Goal: Task Accomplishment & Management: Manage account settings

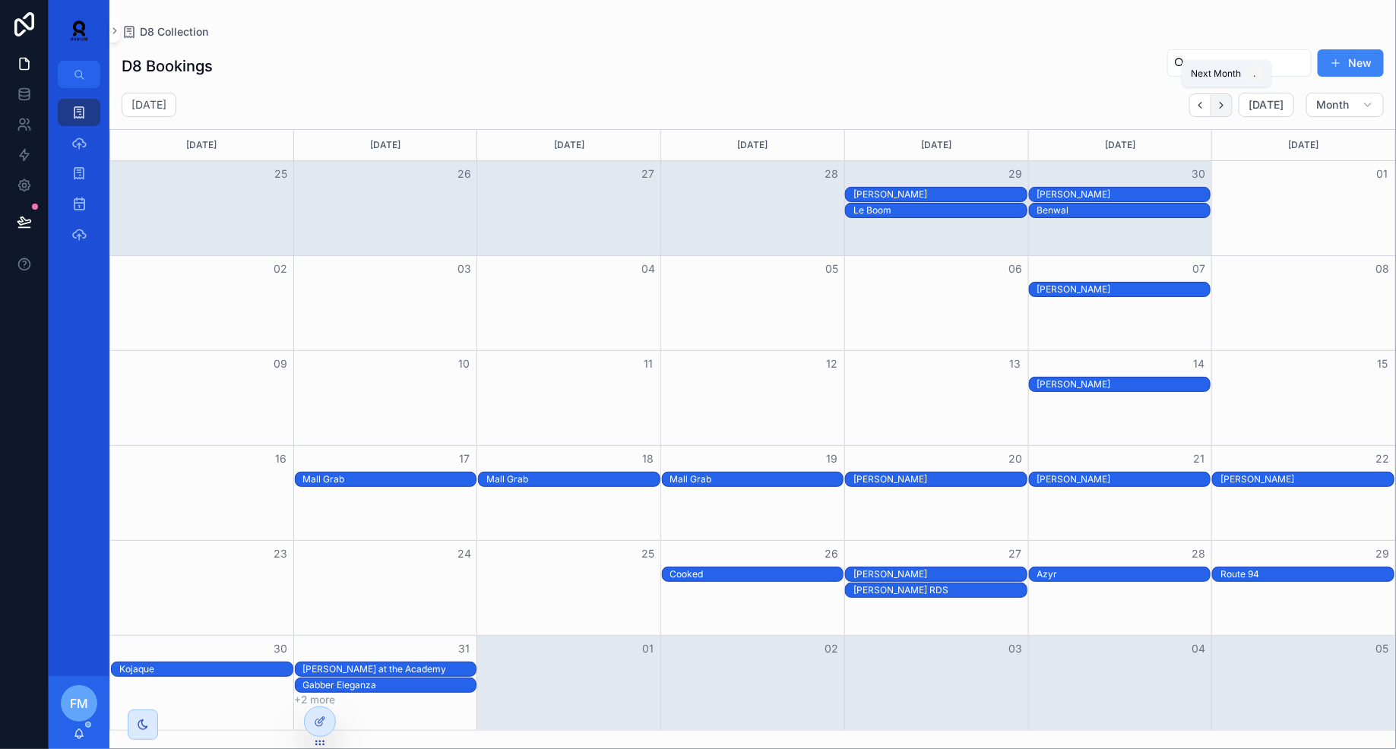
click at [1219, 109] on button "Next" at bounding box center [1221, 105] width 21 height 24
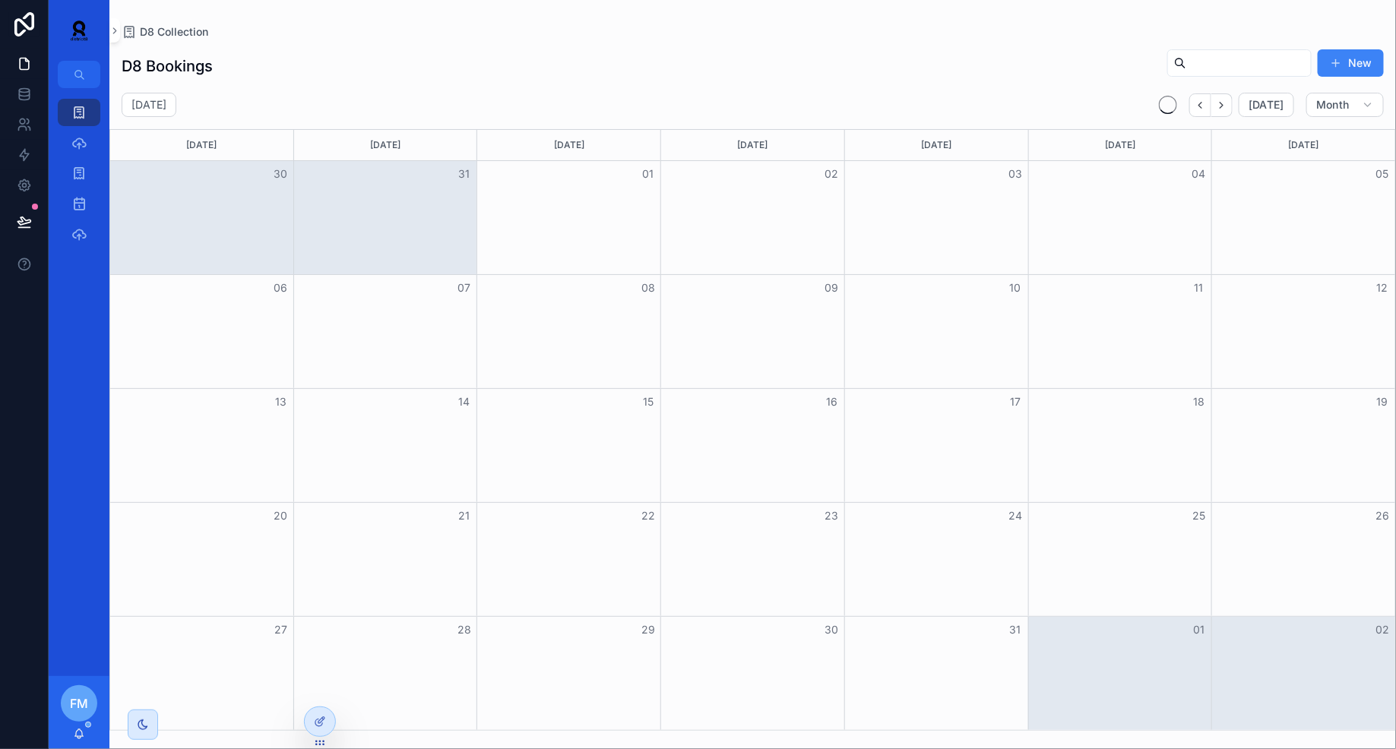
click at [1219, 109] on button "Next" at bounding box center [1221, 105] width 21 height 24
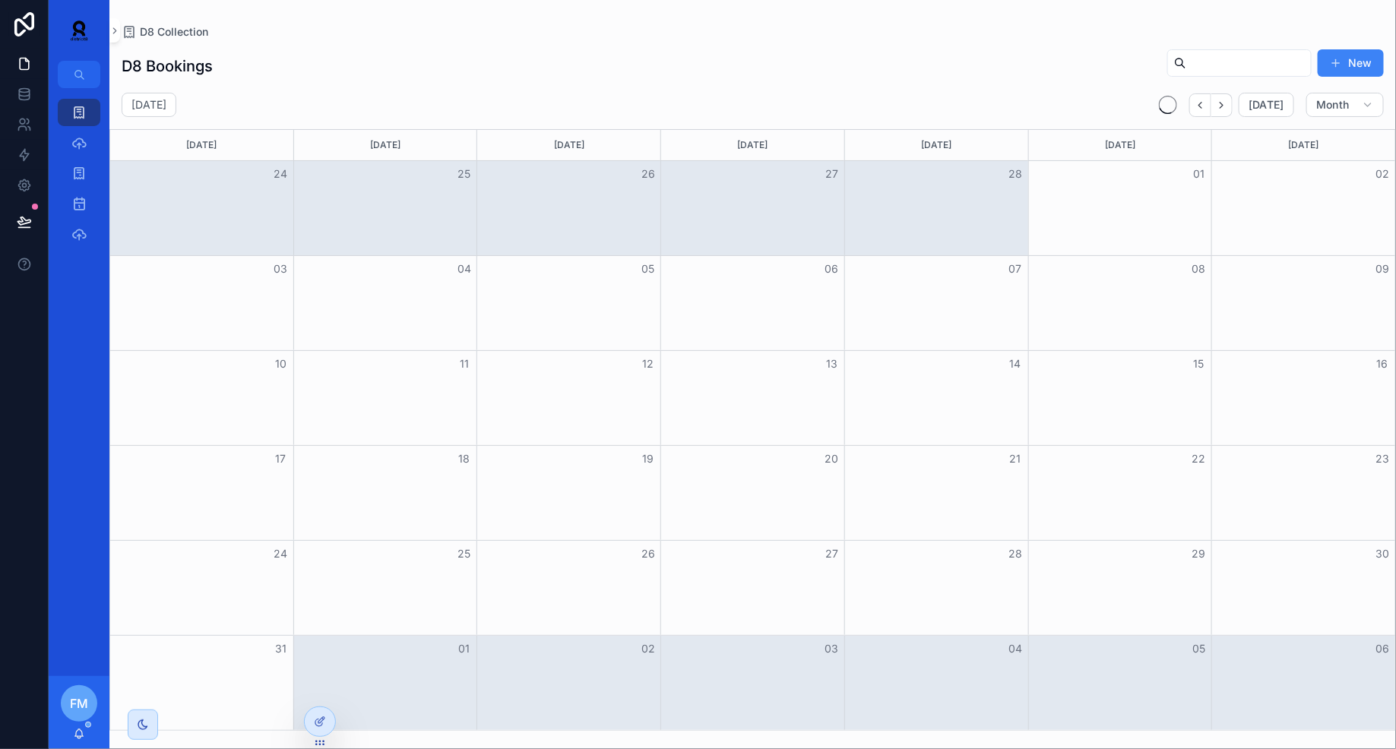
click at [1219, 109] on button "Next" at bounding box center [1221, 105] width 21 height 24
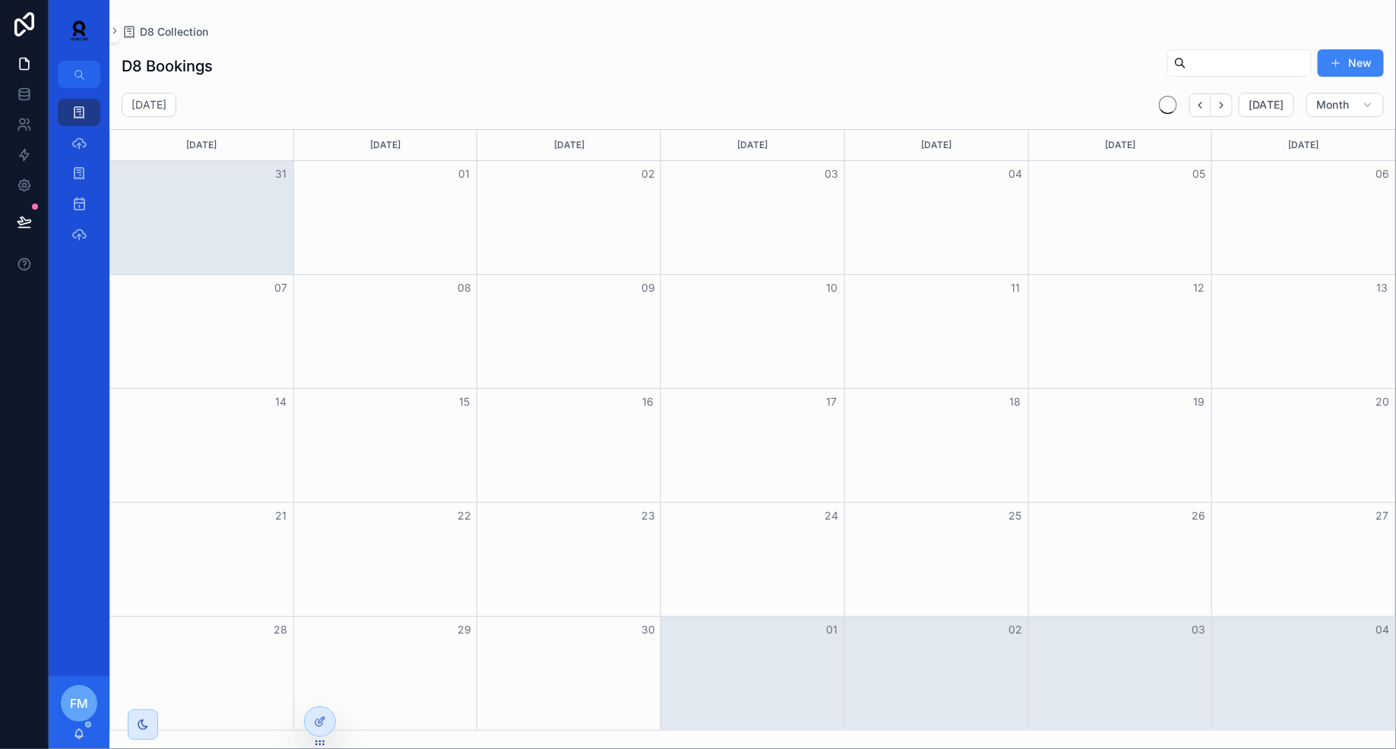
click at [1219, 109] on button "Next" at bounding box center [1221, 105] width 21 height 24
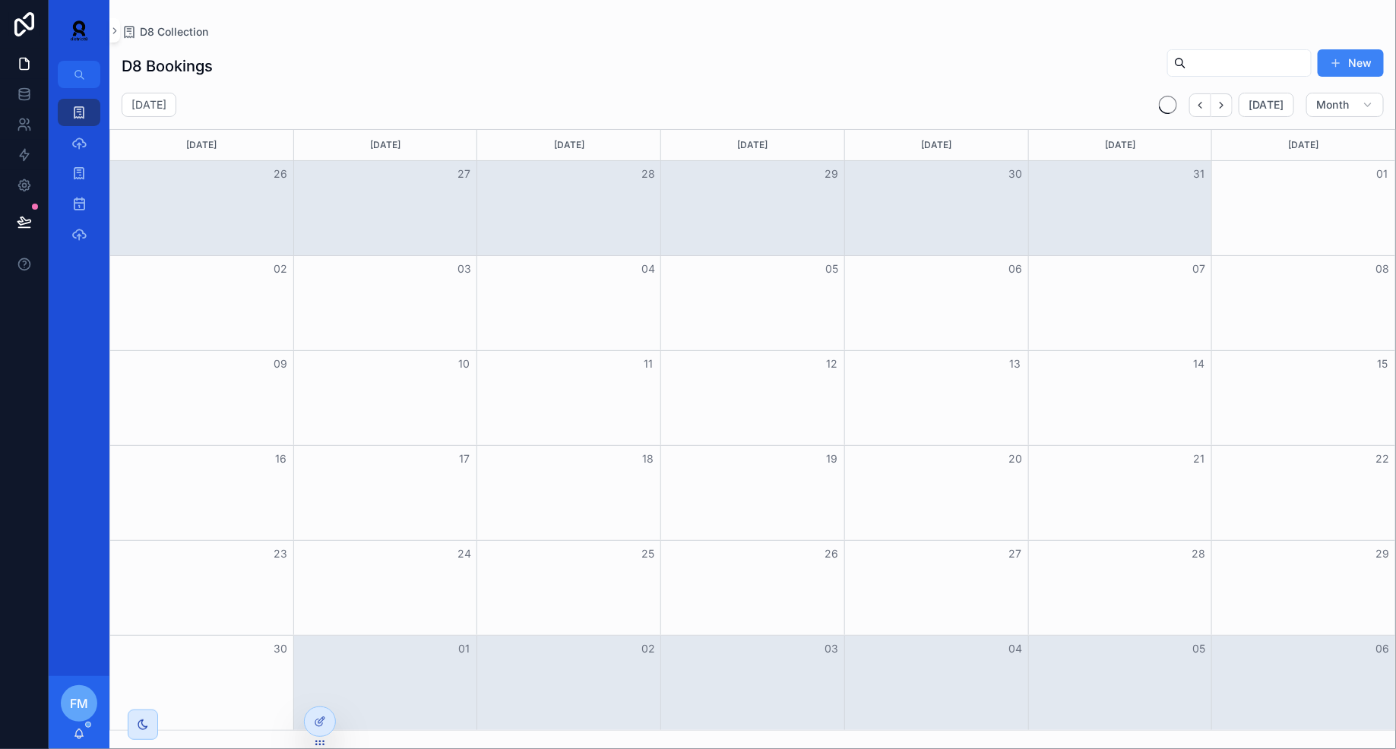
click at [1219, 109] on button "Next" at bounding box center [1221, 105] width 21 height 24
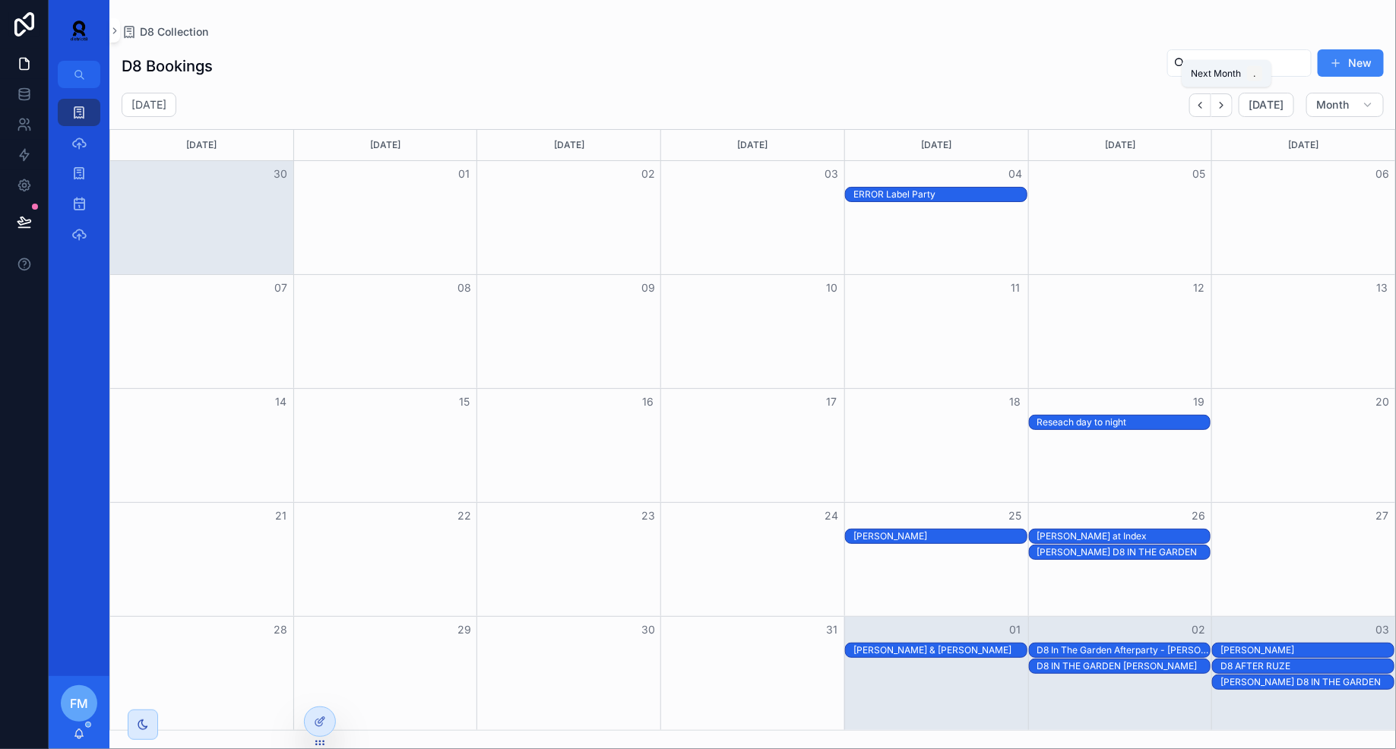
click at [1219, 109] on button "Next" at bounding box center [1221, 105] width 21 height 24
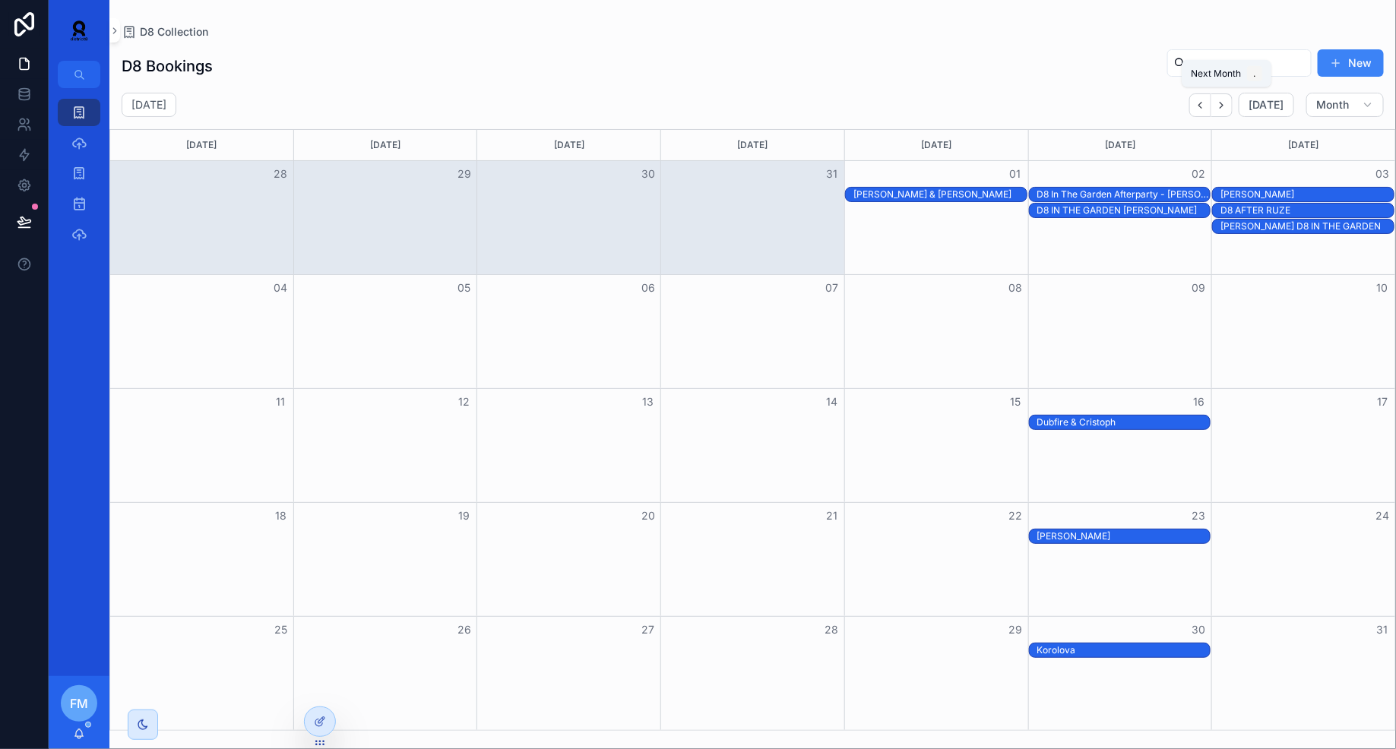
click at [1219, 109] on button "Next" at bounding box center [1221, 105] width 21 height 24
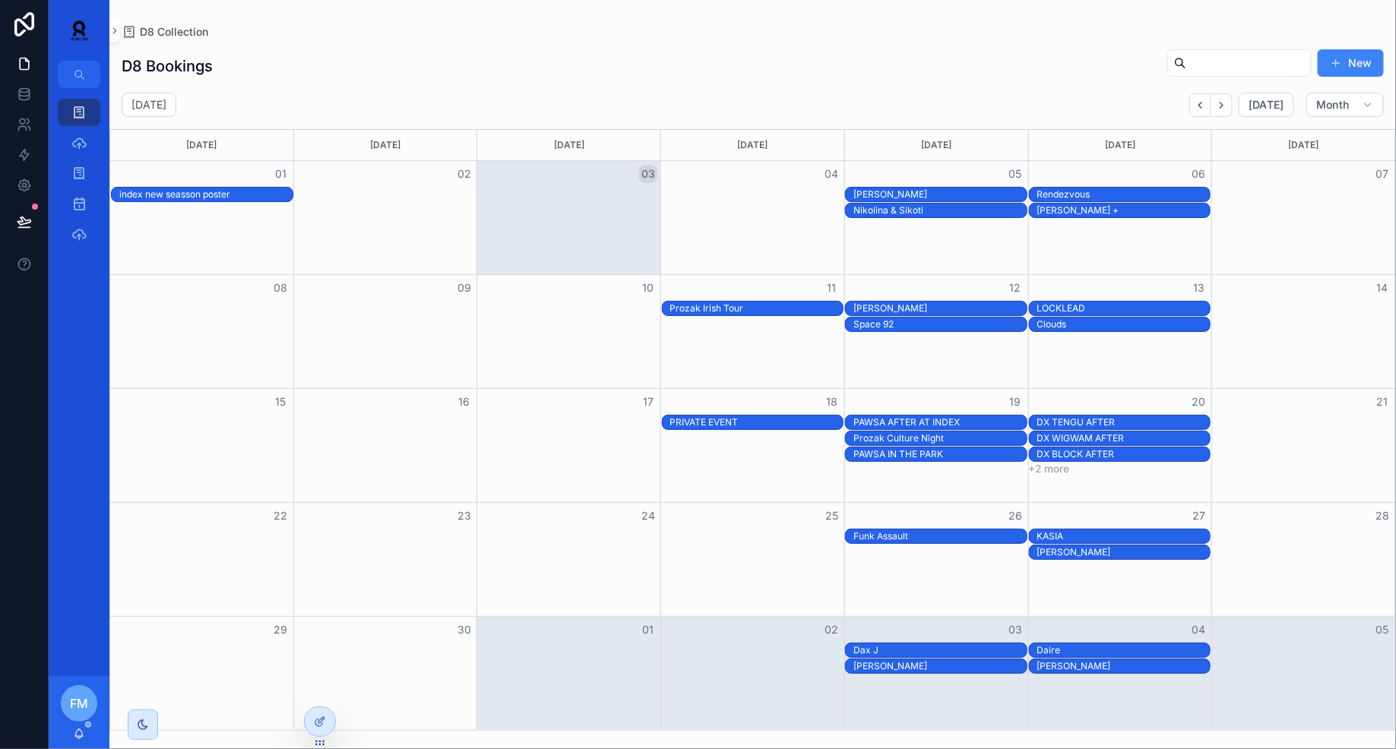
click at [1105, 307] on div "LOCKLEAD" at bounding box center [1123, 308] width 173 height 12
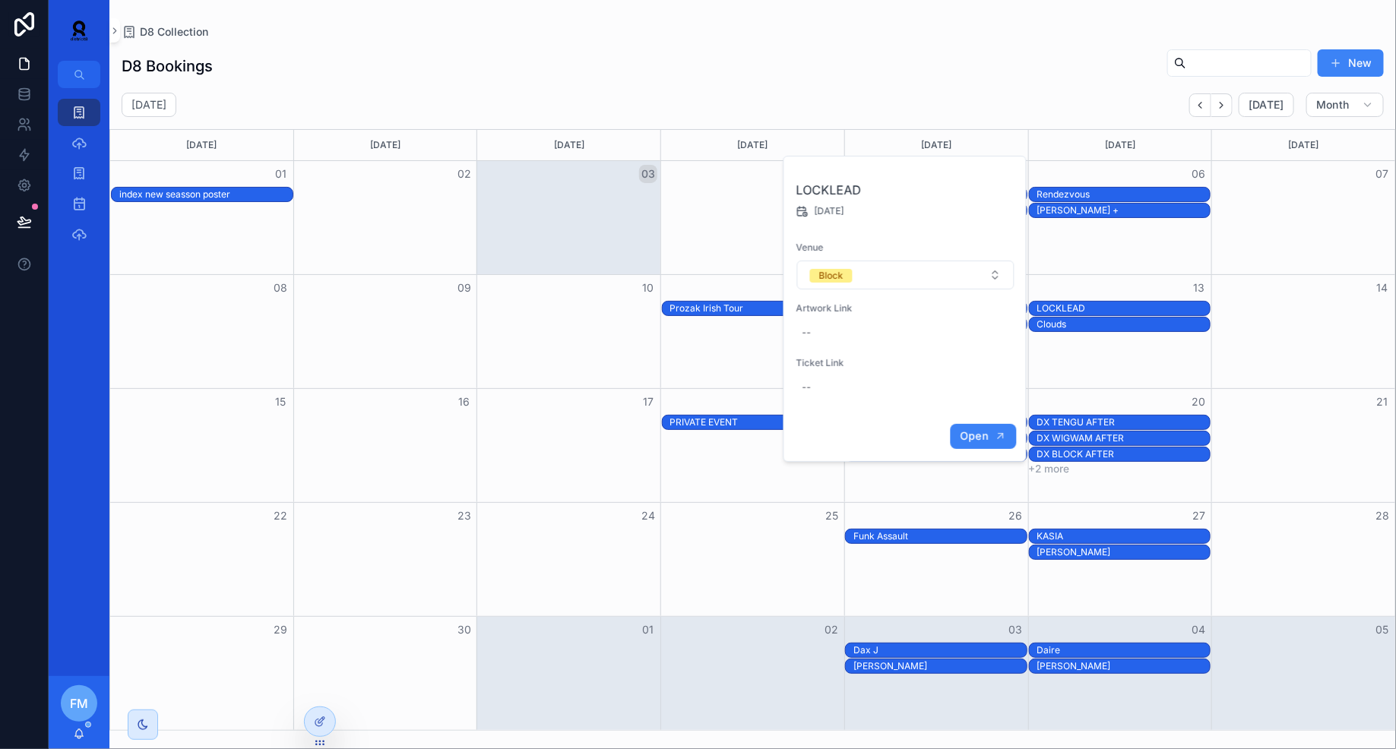
click at [978, 438] on span "Open" at bounding box center [974, 436] width 28 height 14
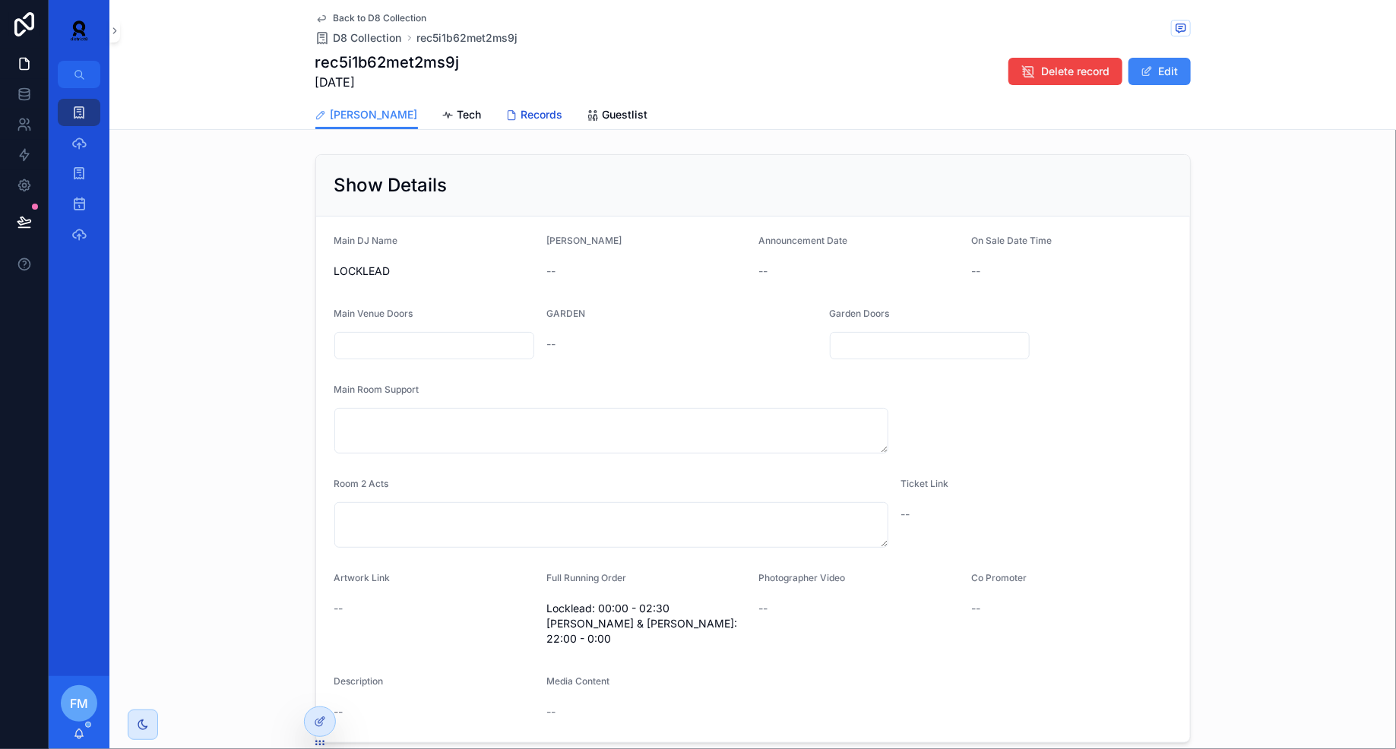
click at [521, 116] on span "Records" at bounding box center [542, 114] width 42 height 15
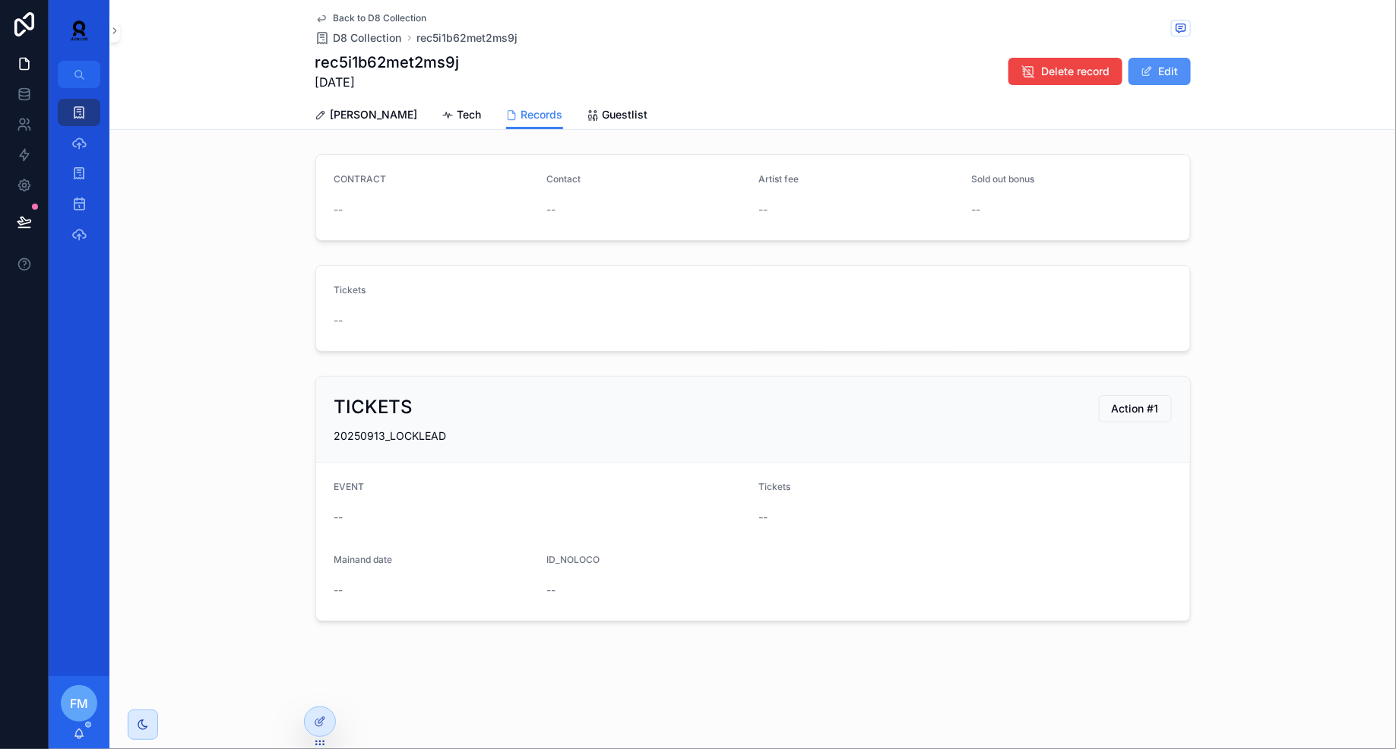
click at [1158, 71] on button "Edit" at bounding box center [1159, 71] width 62 height 27
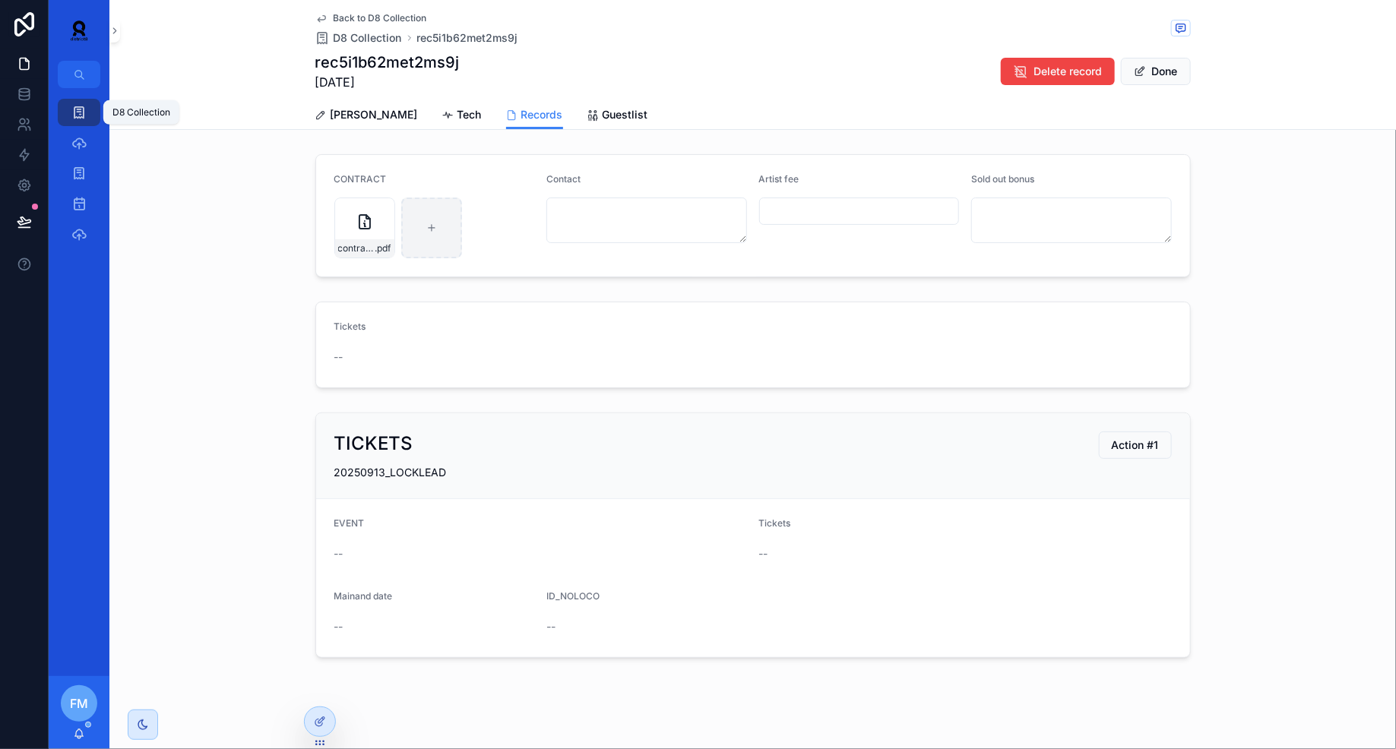
click at [73, 122] on div "D8 Collection" at bounding box center [79, 112] width 24 height 24
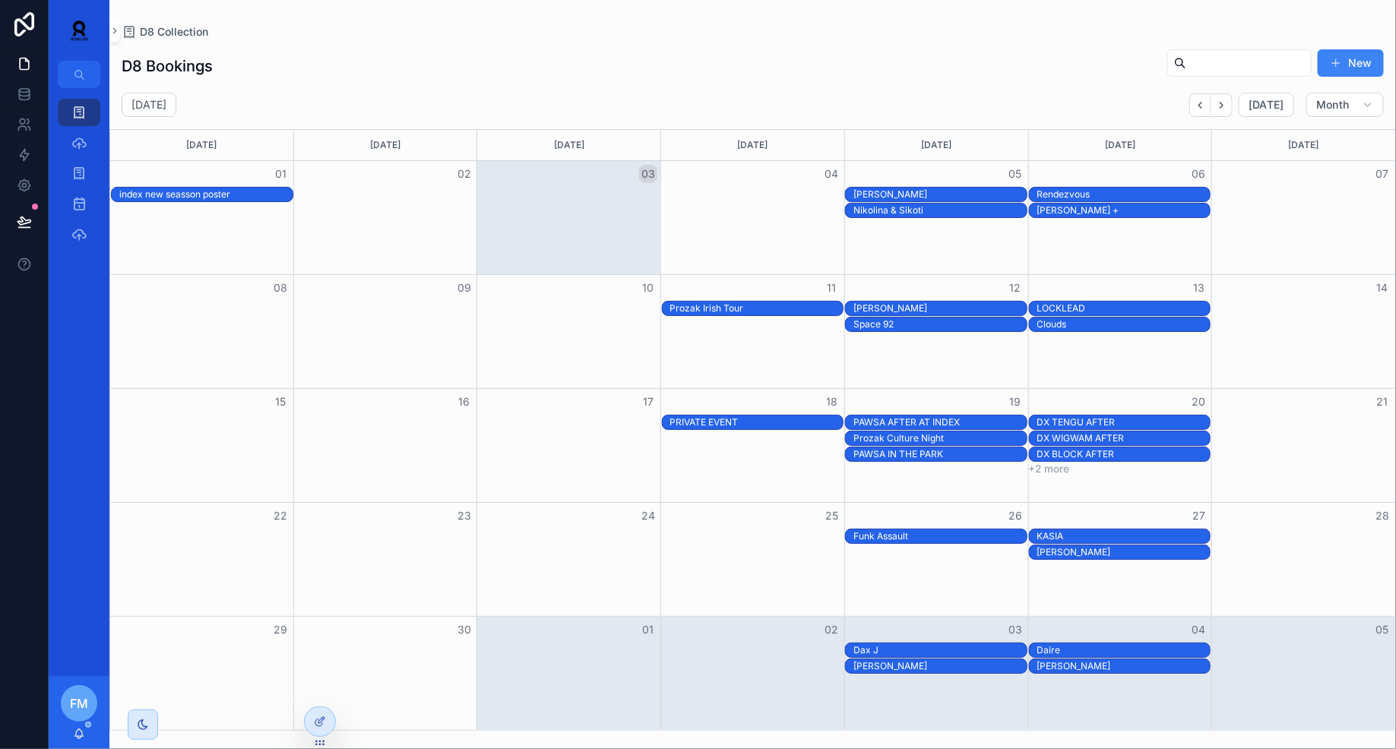
click at [960, 198] on div "[PERSON_NAME]" at bounding box center [939, 194] width 173 height 12
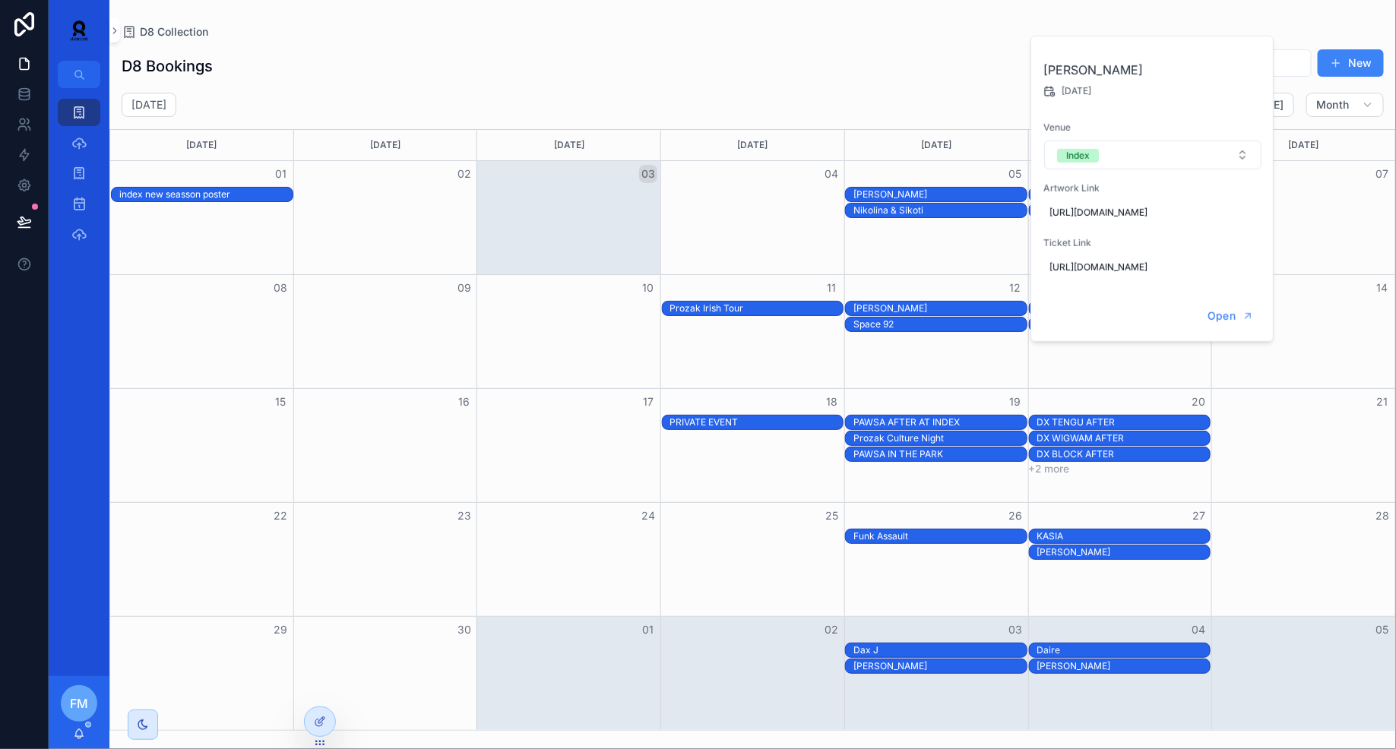
click at [959, 191] on div "[PERSON_NAME]" at bounding box center [939, 194] width 173 height 12
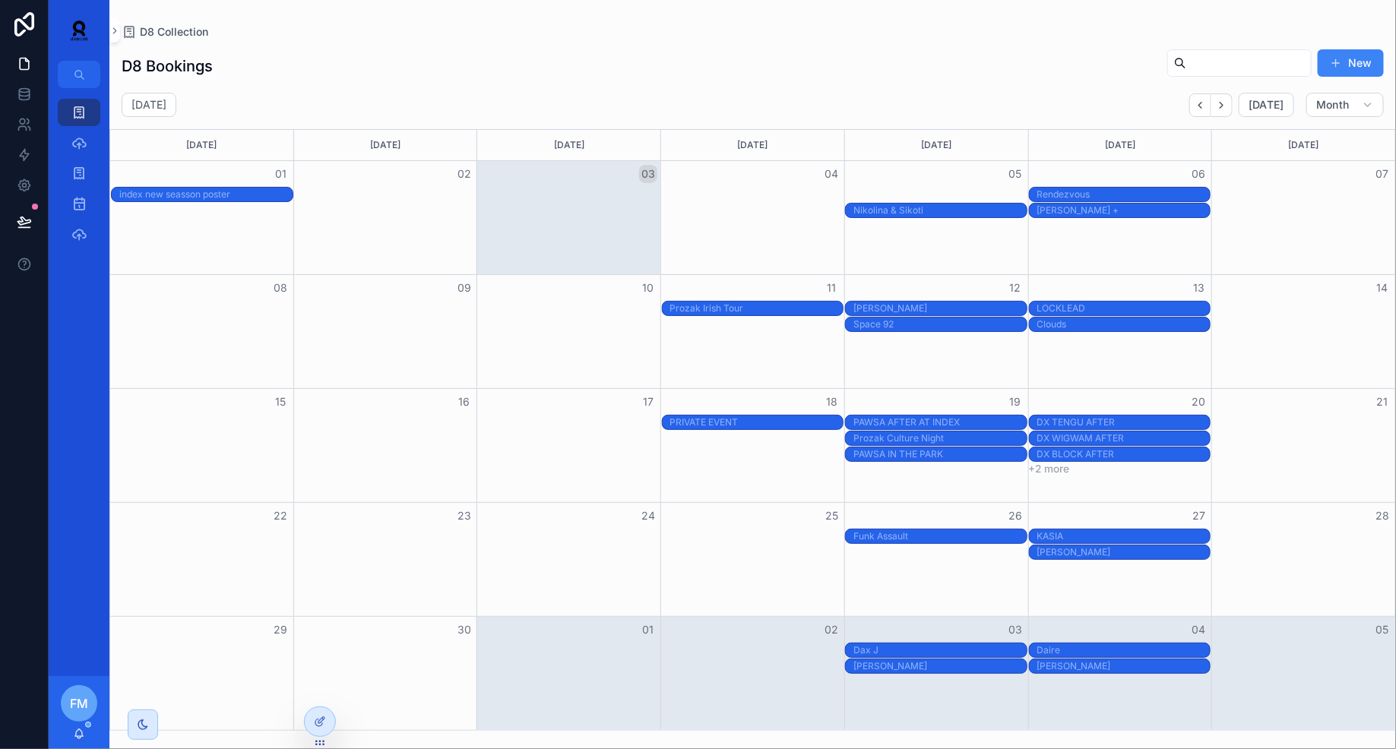
click at [929, 192] on div "[PERSON_NAME]" at bounding box center [939, 194] width 173 height 12
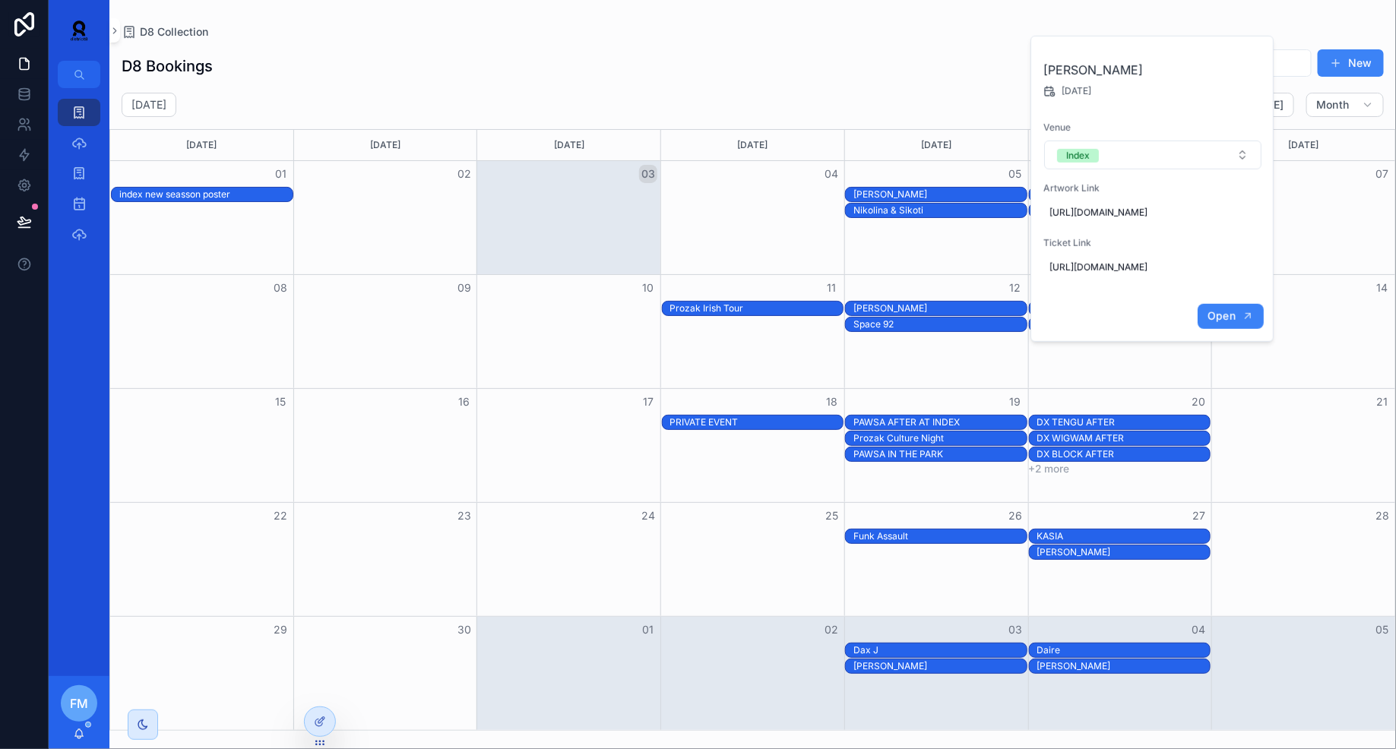
click at [1223, 329] on button "Open" at bounding box center [1231, 316] width 66 height 25
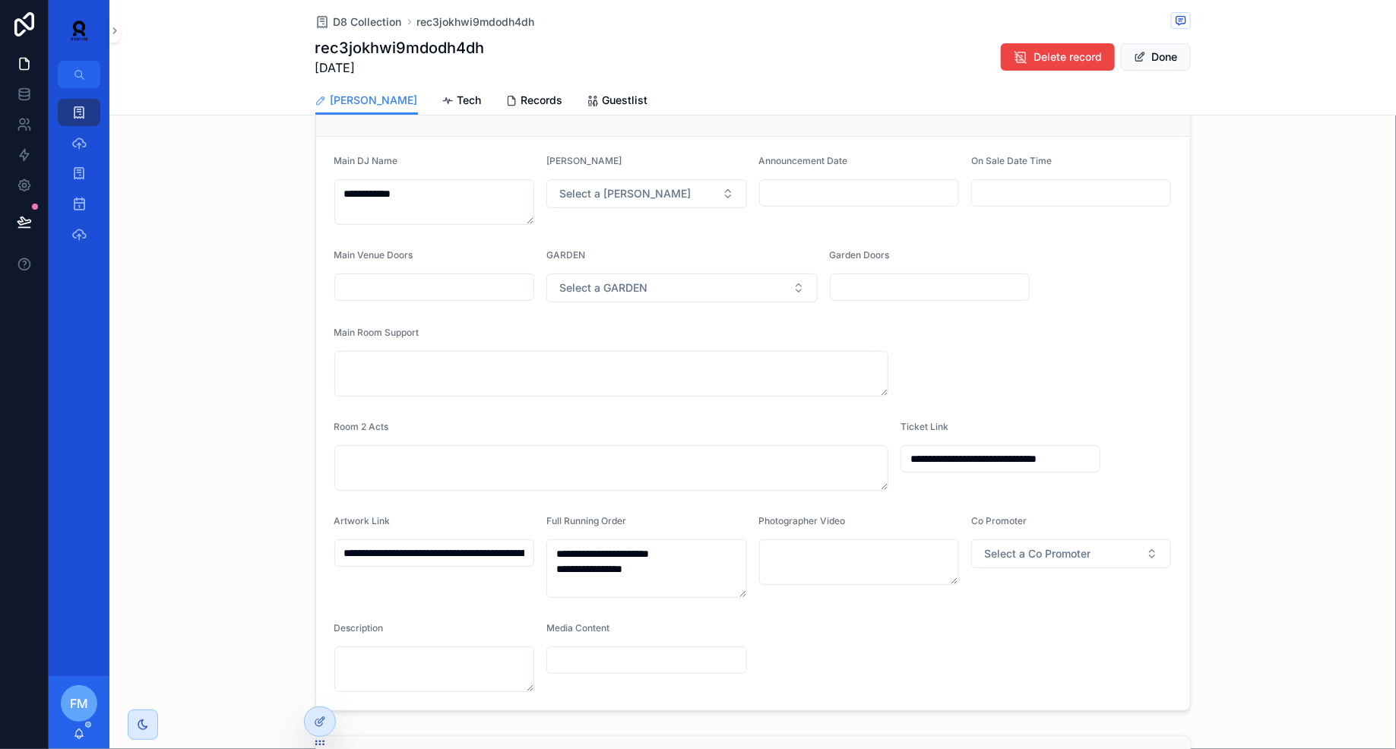
scroll to position [70, 0]
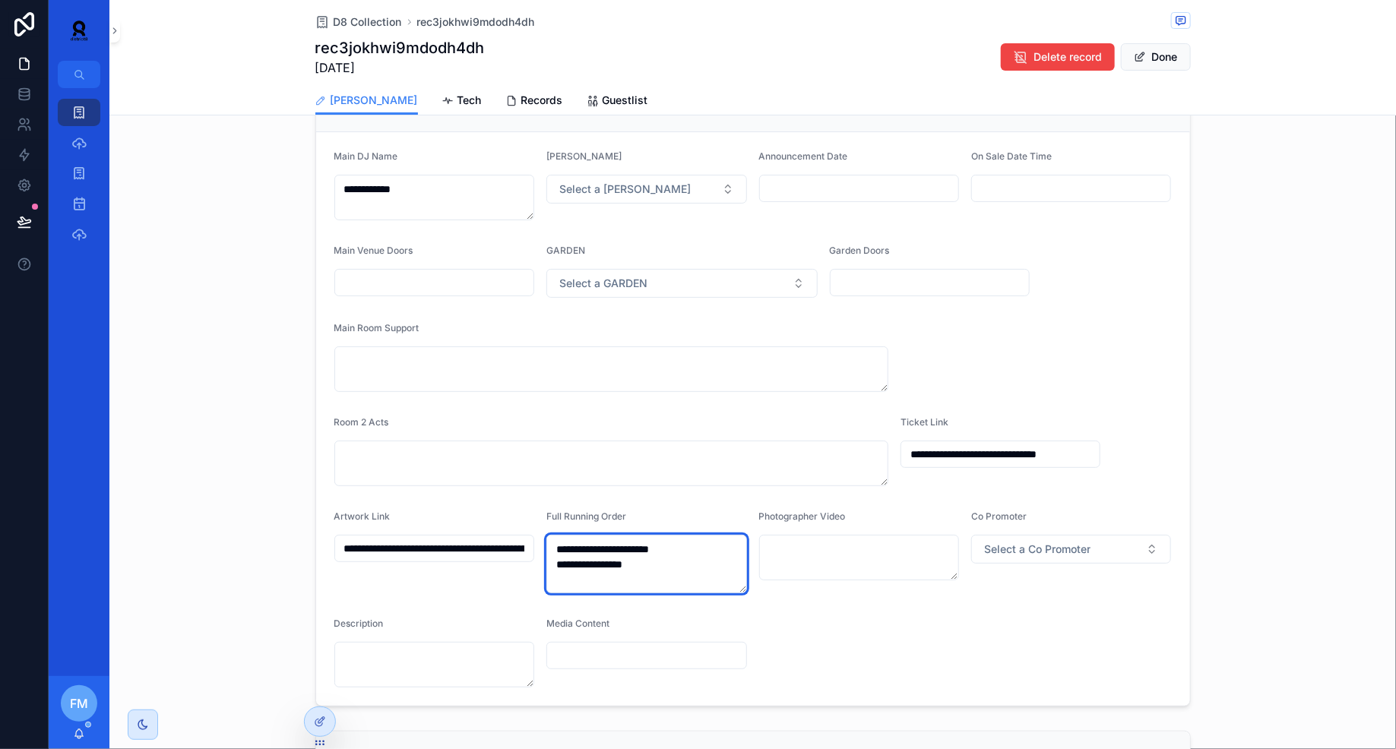
drag, startPoint x: 660, startPoint y: 568, endPoint x: 524, endPoint y: 533, distance: 139.7
click at [524, 533] on form "**********" at bounding box center [753, 419] width 874 height 574
click at [442, 100] on icon "scrollable content" at bounding box center [448, 101] width 12 height 12
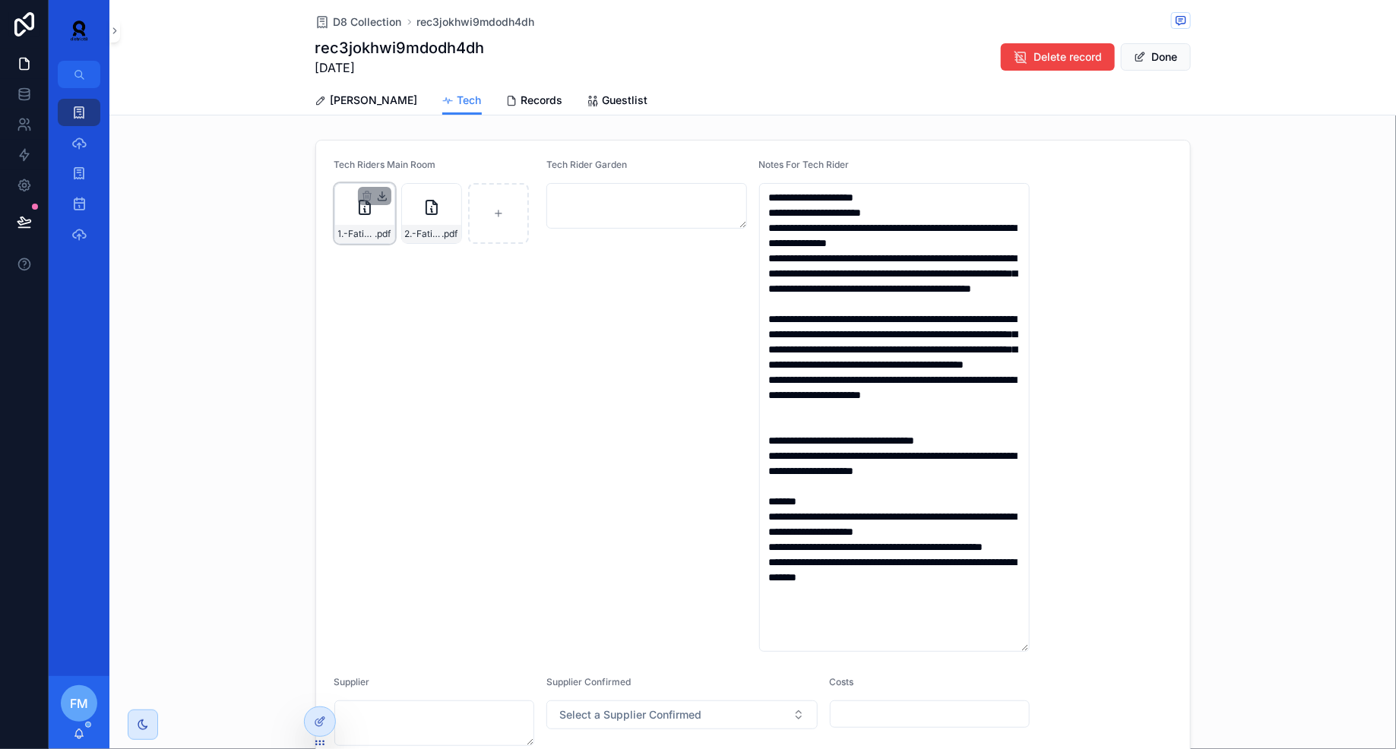
click at [382, 193] on icon "scrollable content" at bounding box center [382, 195] width 0 height 6
click at [72, 101] on div "D8 Collection" at bounding box center [79, 112] width 24 height 24
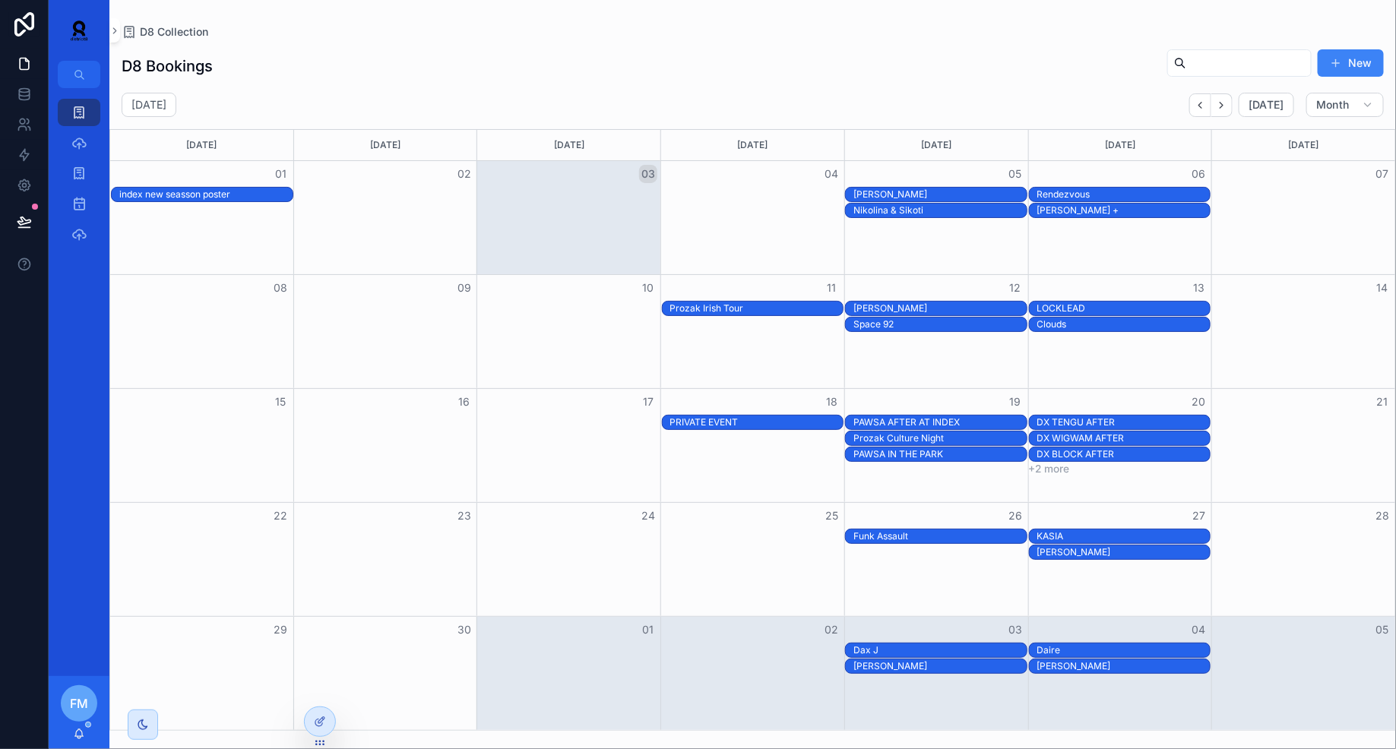
click at [1100, 211] on div "[PERSON_NAME] +" at bounding box center [1123, 210] width 173 height 12
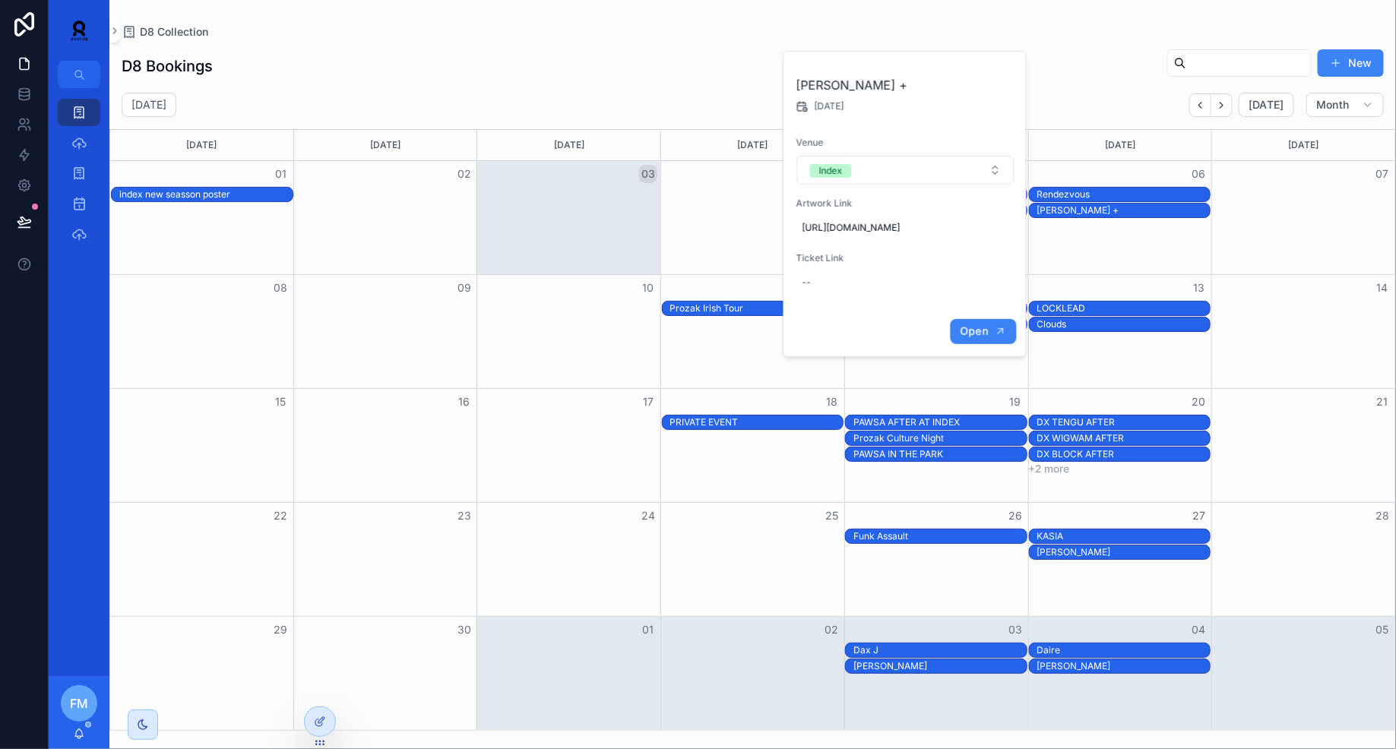
click at [980, 338] on span "Open" at bounding box center [974, 331] width 28 height 14
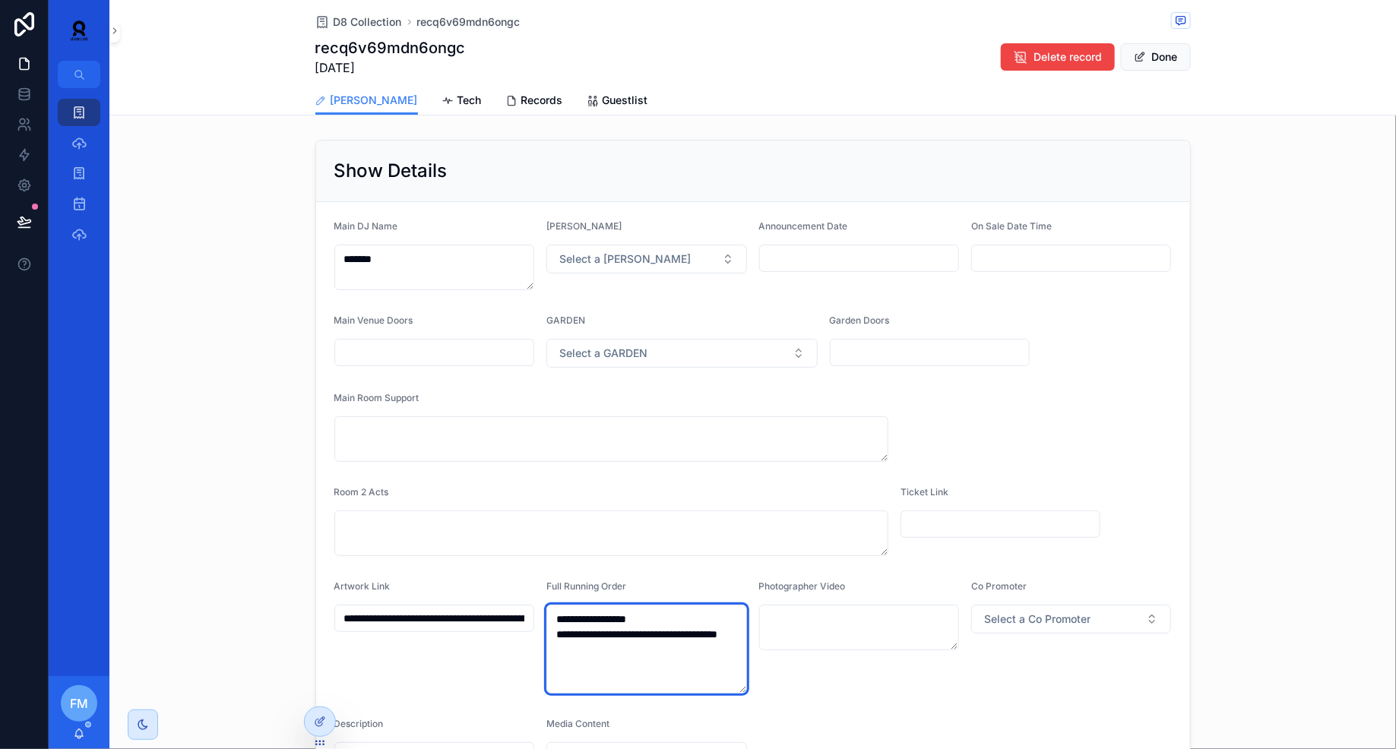
drag, startPoint x: 608, startPoint y: 650, endPoint x: 503, endPoint y: 553, distance: 142.5
click at [503, 553] on form "**********" at bounding box center [753, 504] width 874 height 604
click at [457, 93] on span "Tech" at bounding box center [469, 100] width 24 height 15
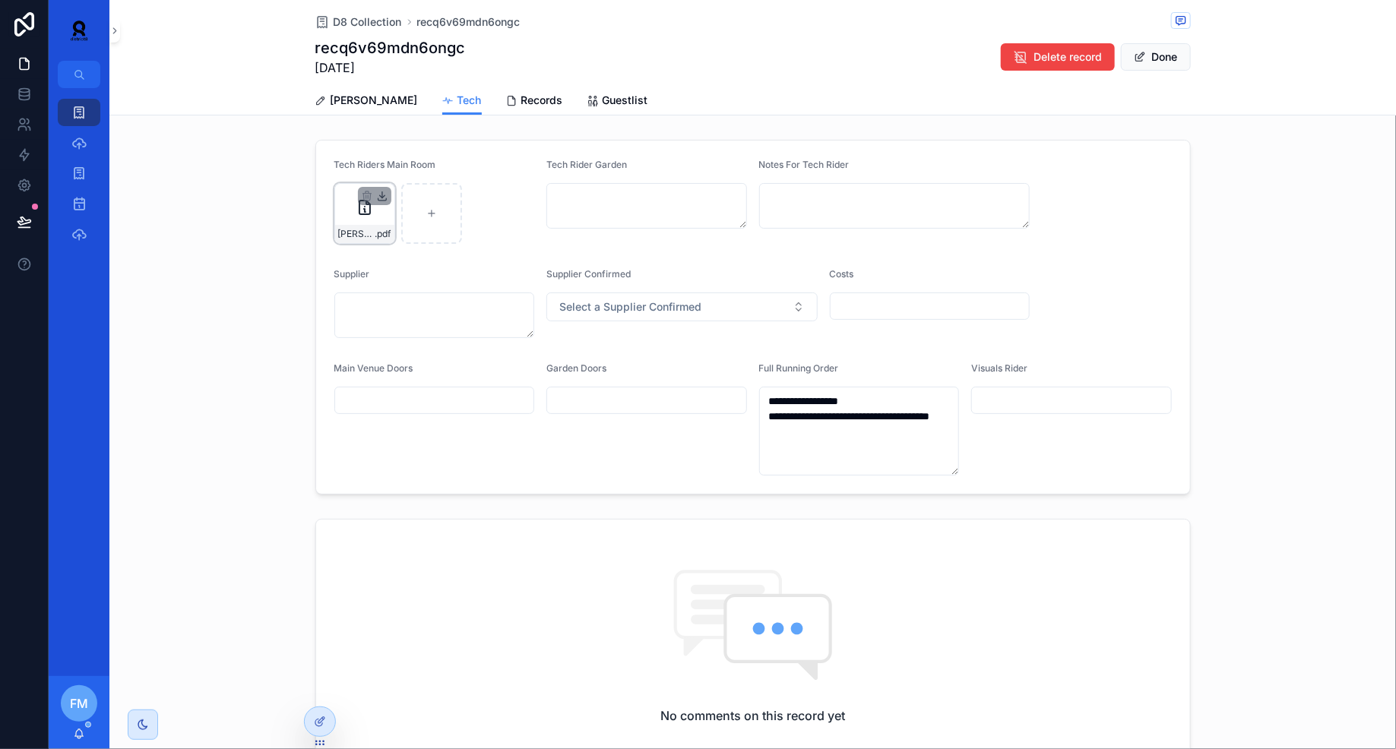
click at [386, 198] on icon "scrollable content" at bounding box center [382, 196] width 12 height 12
